Goal: Task Accomplishment & Management: Complete application form

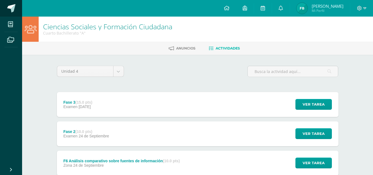
click at [8, 7] on span at bounding box center [11, 8] width 8 height 8
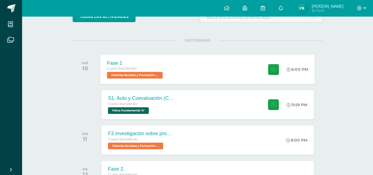
scroll to position [62, 0]
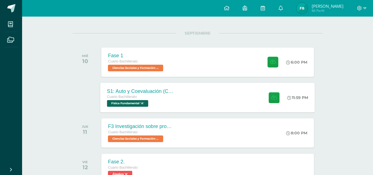
click at [126, 94] on div "S1: Auto y Coevaluación (Conceptos básicos)" at bounding box center [140, 91] width 67 height 6
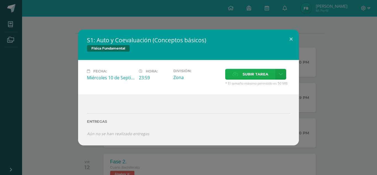
click at [251, 74] on span "Subir tarea" at bounding box center [255, 74] width 26 height 10
click at [0, 0] on input "Subir tarea" at bounding box center [0, 0] width 0 height 0
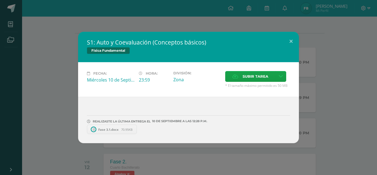
click at [314, 86] on div "S1: Auto y Coevaluación (Conceptos básicos) Física Fundamental Fecha: [DATE] Ho…" at bounding box center [188, 87] width 372 height 111
